Goal: Contribute content: Add original content to the website for others to see

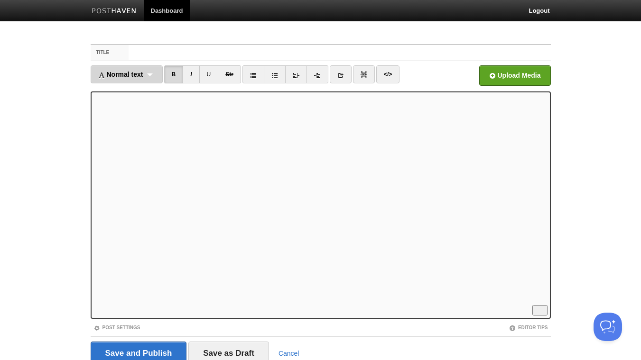
click at [111, 76] on span "Normal text" at bounding box center [120, 75] width 45 height 8
click at [127, 97] on link "Normal text" at bounding box center [126, 95] width 71 height 14
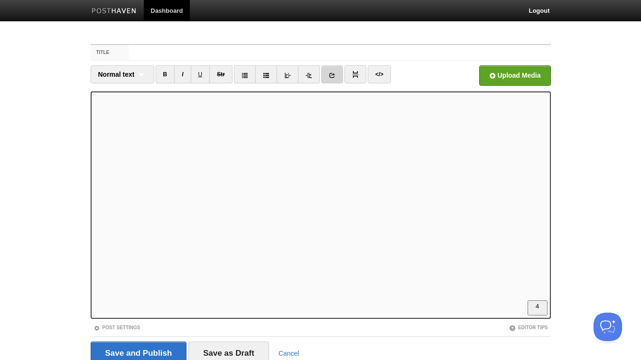
click at [333, 75] on icon at bounding box center [332, 75] width 7 height 7
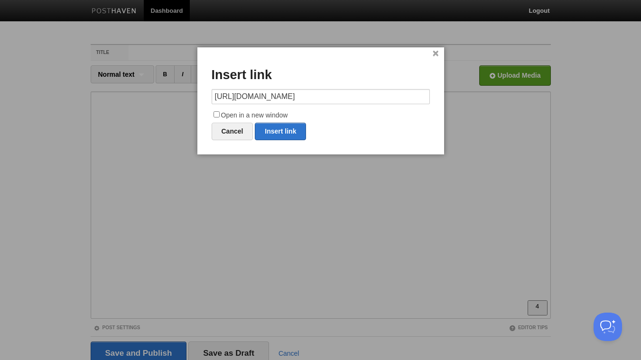
type input "[URL][DOMAIN_NAME]"
click at [216, 113] on input "Open in a new window" at bounding box center [216, 114] width 6 height 6
checkbox input "true"
click at [283, 131] on link "Insert link" at bounding box center [280, 132] width 51 height 18
type input "https://"
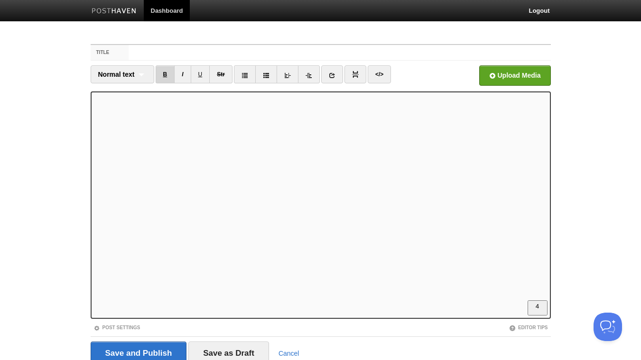
click at [163, 73] on link "B" at bounding box center [165, 74] width 19 height 18
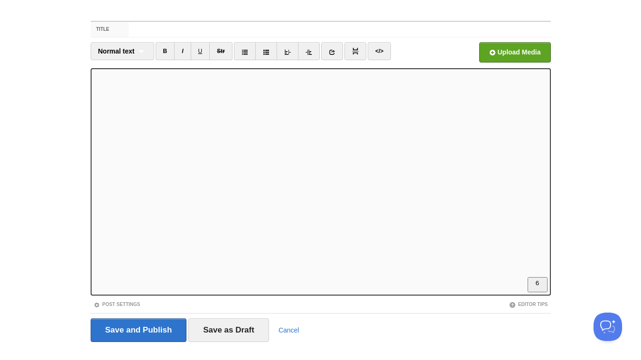
scroll to position [39, 0]
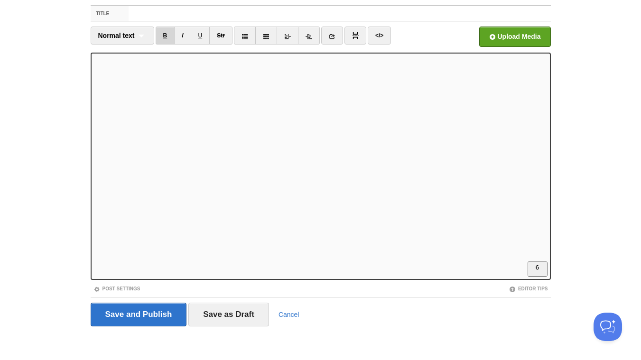
drag, startPoint x: 165, startPoint y: 38, endPoint x: 173, endPoint y: 35, distance: 8.3
click at [165, 38] on link "B" at bounding box center [165, 36] width 19 height 18
click at [182, 34] on link "I" at bounding box center [182, 36] width 17 height 18
click at [331, 35] on icon at bounding box center [332, 36] width 7 height 7
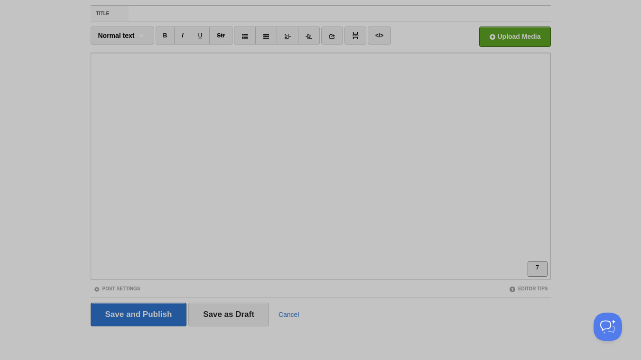
scroll to position [0, 0]
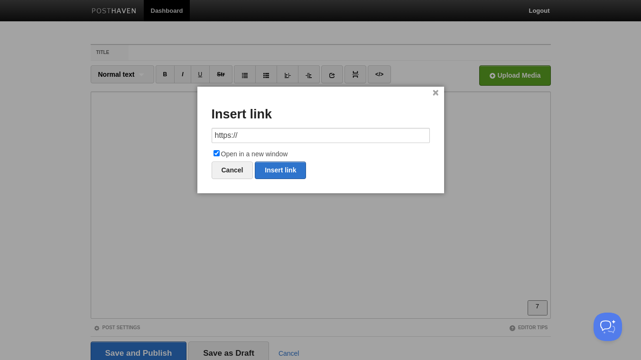
click at [262, 135] on input "https://" at bounding box center [320, 135] width 218 height 15
type input "[URL][DOMAIN_NAME]"
click at [283, 170] on link "Insert link" at bounding box center [280, 171] width 51 height 18
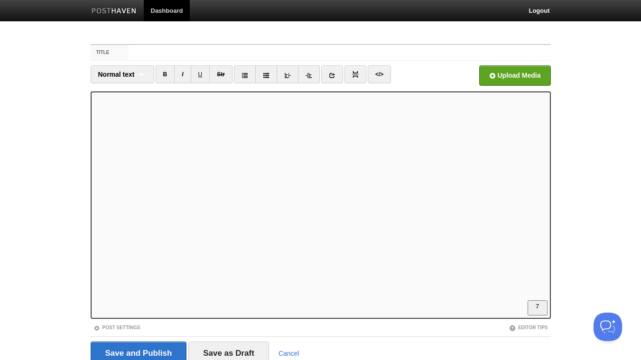
scroll to position [297, 0]
click at [331, 76] on icon at bounding box center [332, 75] width 7 height 7
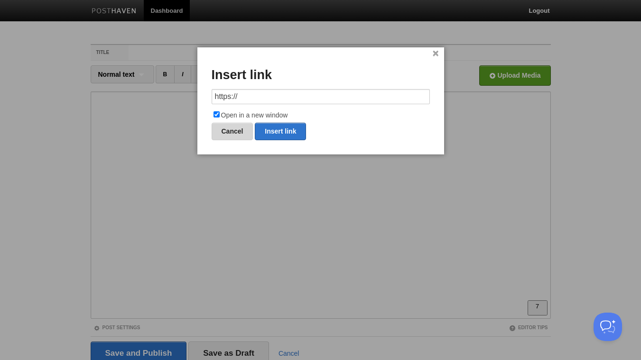
click at [246, 130] on link "Cancel" at bounding box center [232, 132] width 42 height 18
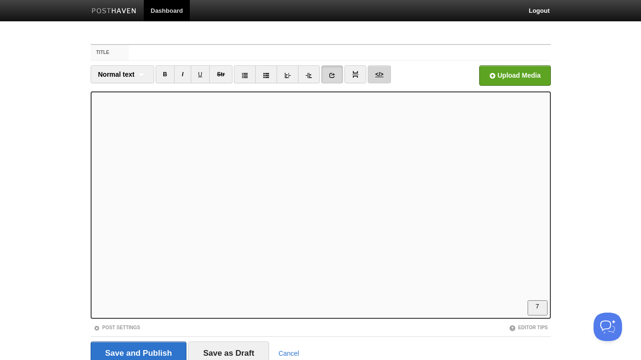
click at [383, 74] on link "</>" at bounding box center [378, 74] width 23 height 18
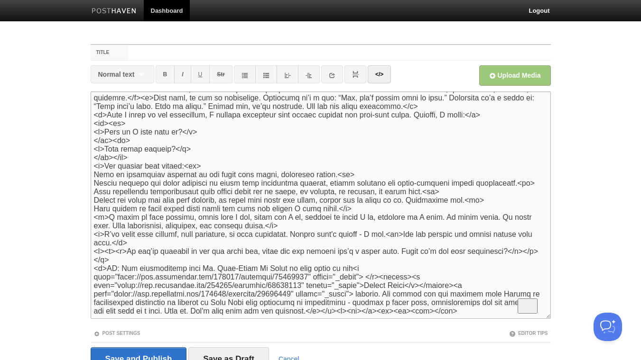
scroll to position [166, 0]
drag, startPoint x: 268, startPoint y: 275, endPoint x: 150, endPoint y: 283, distance: 117.9
click at [150, 283] on textarea "To enrich screen reader interactions, please activate Accessibility in Grammarl…" at bounding box center [321, 206] width 460 height 228
click at [248, 283] on textarea "To enrich screen reader interactions, please activate Accessibility in Grammarl…" at bounding box center [321, 206] width 460 height 228
drag, startPoint x: 245, startPoint y: 284, endPoint x: 526, endPoint y: 282, distance: 281.2
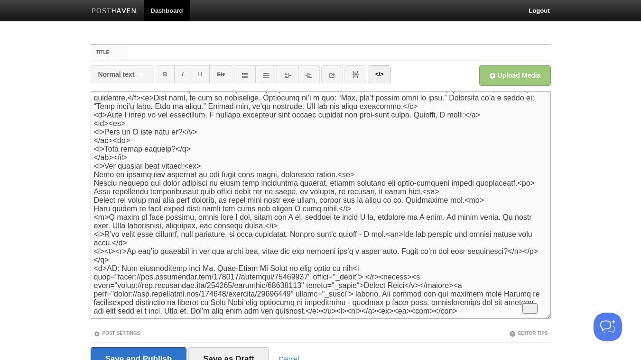
click at [526, 282] on textarea "To enrich screen reader interactions, please activate Accessibility in Grammarl…" at bounding box center [321, 206] width 460 height 228
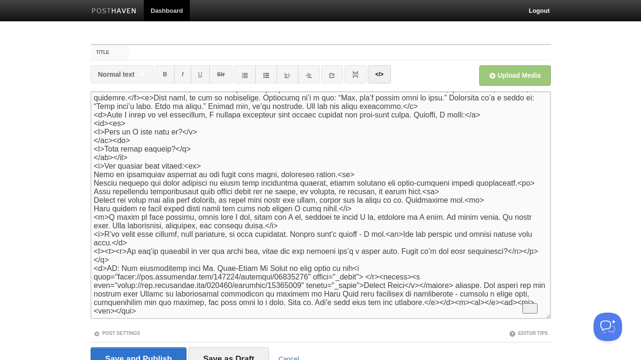
scroll to position [157, 0]
click at [247, 294] on textarea "To enrich screen reader interactions, please activate Accessibility in Grammarl…" at bounding box center [321, 206] width 460 height 228
drag, startPoint x: 242, startPoint y: 310, endPoint x: 229, endPoint y: 310, distance: 13.3
click at [229, 310] on textarea "To enrich screen reader interactions, please activate Accessibility in Grammarl…" at bounding box center [321, 206] width 460 height 228
type textarea "<lor><ipsumd>Sitame consect, adip elitsed.</doeius></tem> <i>Ut labore etdolore…"
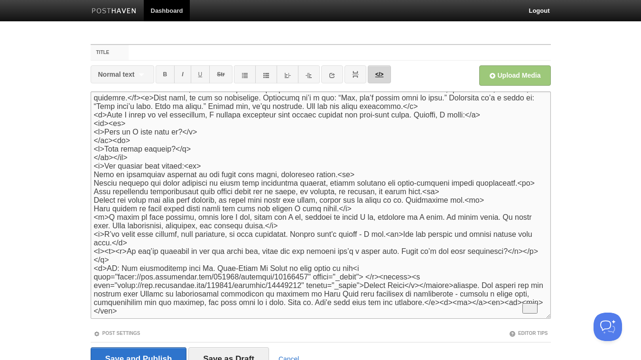
click at [380, 76] on link "</>" at bounding box center [378, 74] width 23 height 18
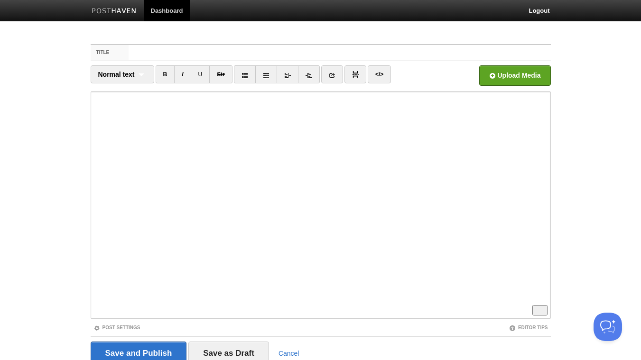
scroll to position [297, 0]
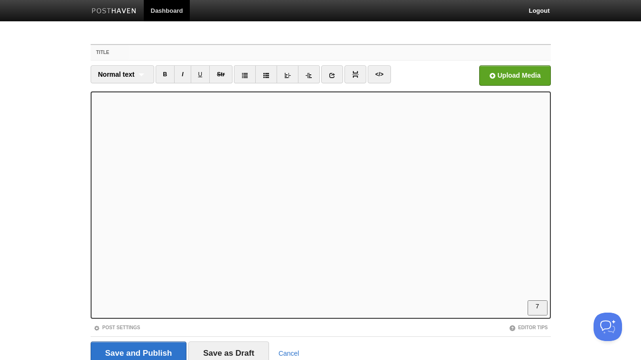
click at [254, 52] on input "Title" at bounding box center [338, 52] width 421 height 15
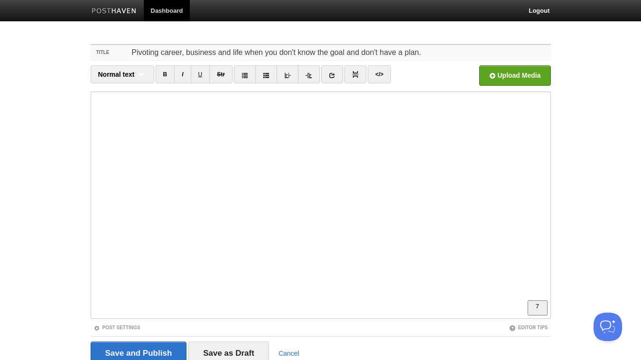
scroll to position [298, 0]
type input "Pivoting career, business and life when you don't know the goal and don't have …"
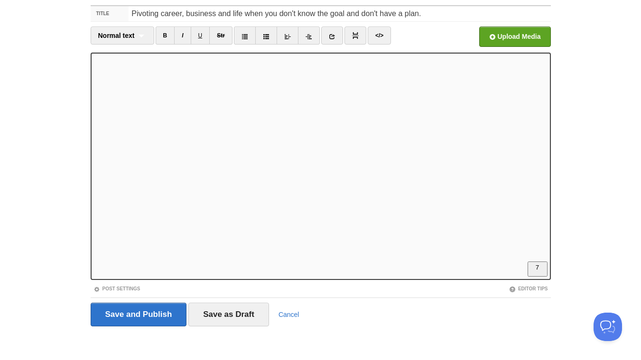
scroll to position [0, 0]
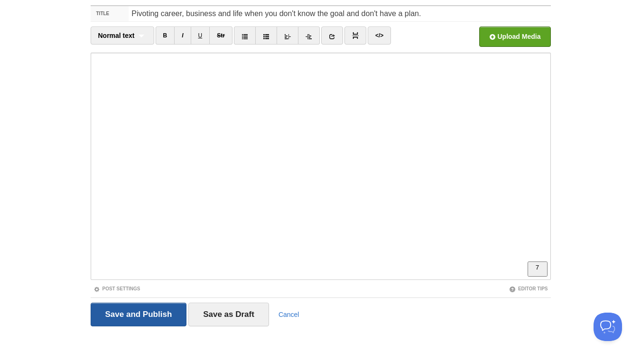
click at [143, 310] on input "Save and Publish" at bounding box center [139, 315] width 96 height 24
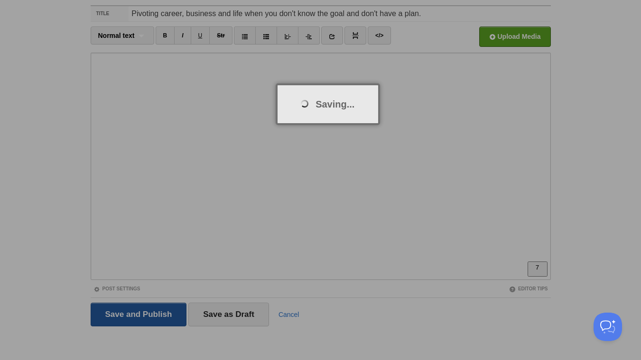
scroll to position [36, 0]
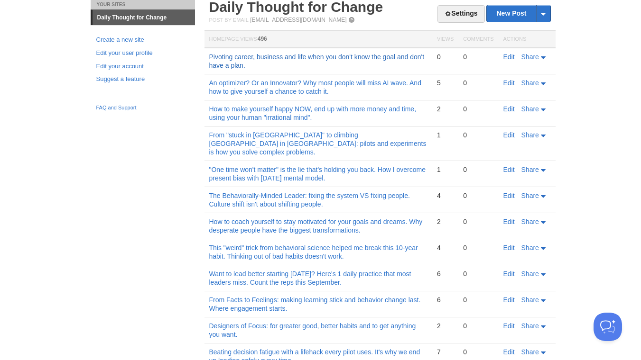
click at [296, 58] on link "Pivoting career, business and life when you don't know the goal and don't have …" at bounding box center [316, 61] width 215 height 16
click at [506, 58] on link "Edit" at bounding box center [508, 57] width 11 height 8
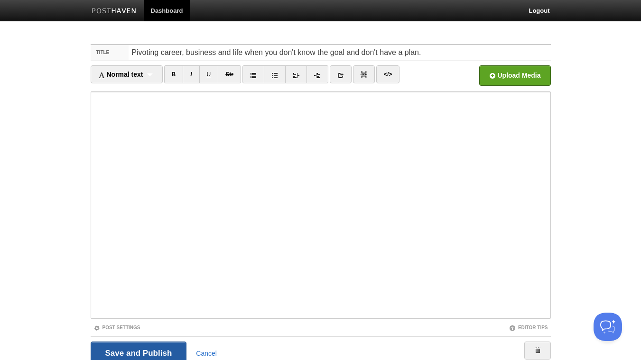
click at [163, 351] on input "Save and Publish" at bounding box center [139, 354] width 96 height 24
